Goal: Check status: Check status

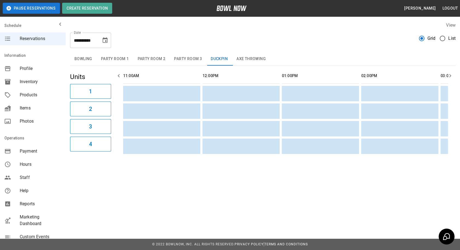
scroll to position [0, 318]
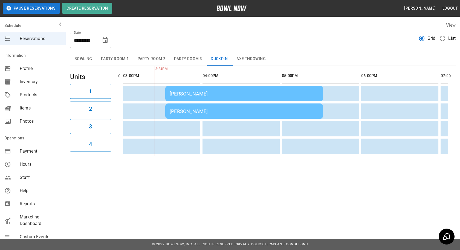
click at [197, 91] on div "[PERSON_NAME]" at bounding box center [244, 94] width 149 height 6
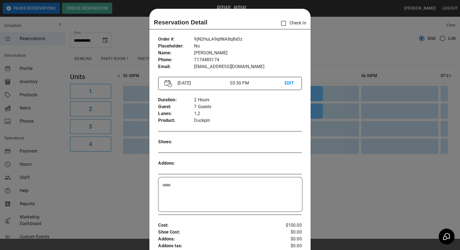
scroll to position [8, 0]
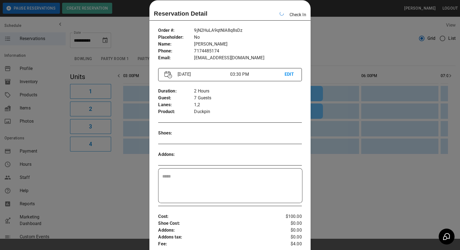
click at [345, 116] on div at bounding box center [230, 125] width 460 height 250
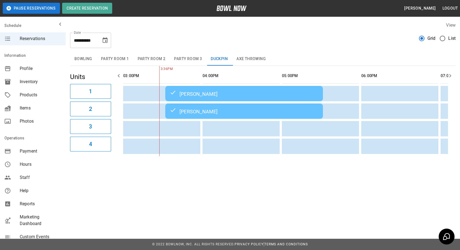
click at [194, 114] on div "[PERSON_NAME]" at bounding box center [244, 111] width 149 height 7
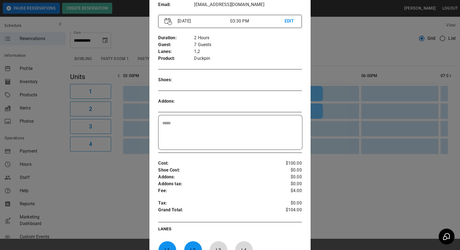
click at [203, 224] on div "Order # : Placeholder : Name : Phone : Email : 9jN2HuLA9qtNlA8q8sDz No [PERSON_…" at bounding box center [230, 135] width 161 height 330
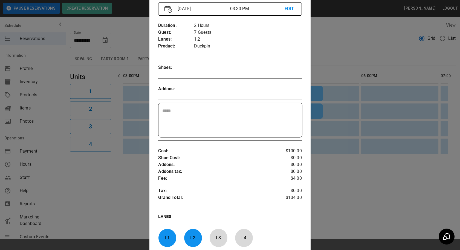
scroll to position [0, 0]
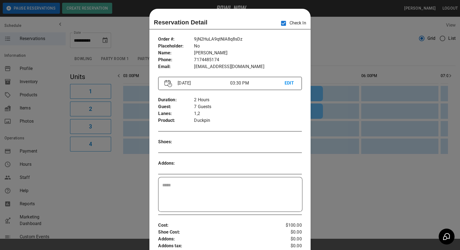
click at [131, 128] on div at bounding box center [230, 125] width 460 height 250
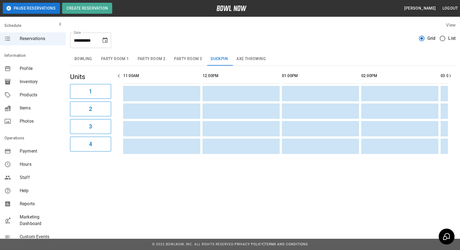
click at [89, 59] on button "Bowling" at bounding box center [83, 58] width 27 height 13
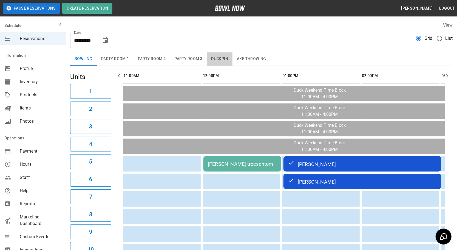
click at [211, 57] on button "Duckpin" at bounding box center [220, 58] width 26 height 13
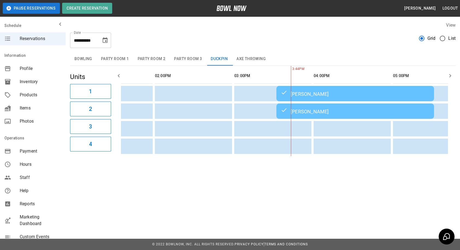
scroll to position [0, 255]
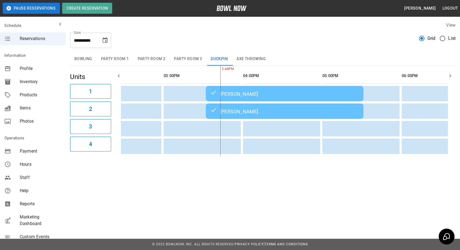
click at [90, 62] on button "Bowling" at bounding box center [83, 58] width 27 height 13
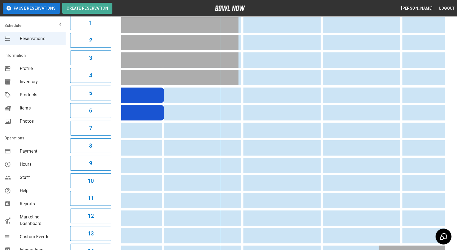
scroll to position [0, 351]
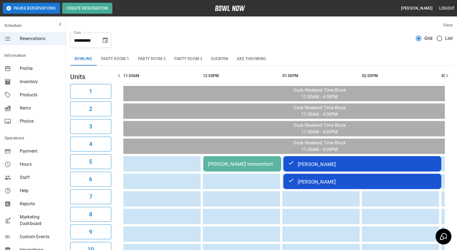
click at [274, 167] on td "[PERSON_NAME] treesentom" at bounding box center [242, 163] width 78 height 15
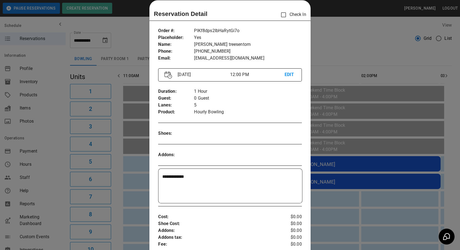
click at [376, 211] on div at bounding box center [230, 125] width 460 height 250
